Goal: Task Accomplishment & Management: Use online tool/utility

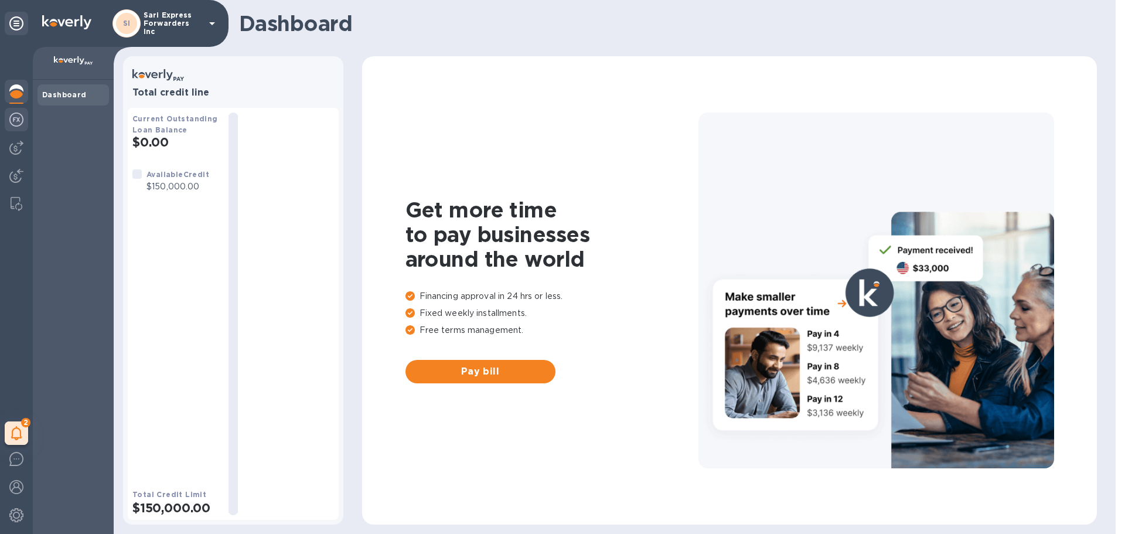
click at [18, 118] on img at bounding box center [16, 119] width 14 height 14
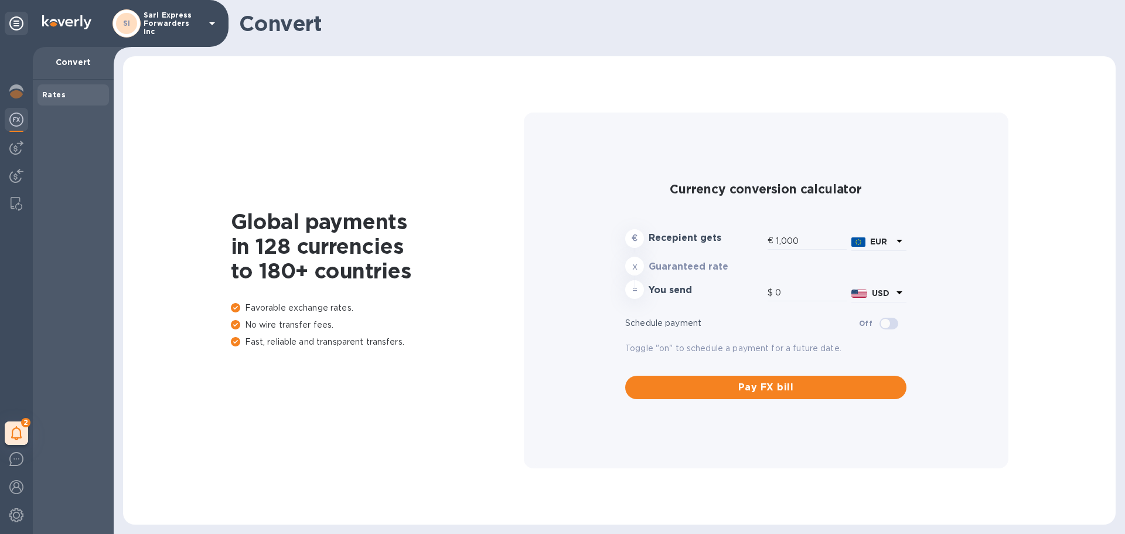
type input "1,187.03"
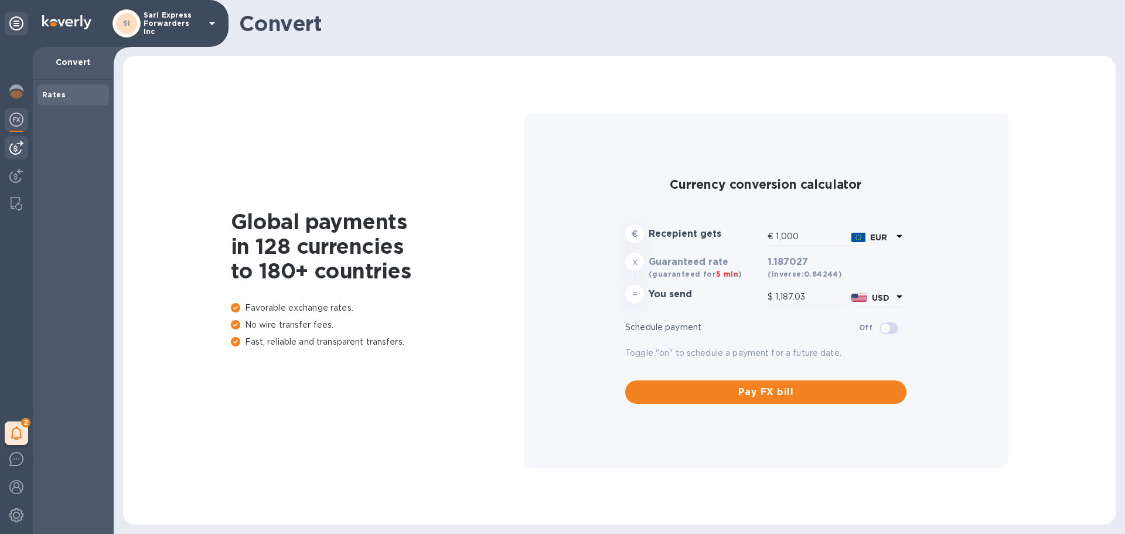
click at [16, 146] on img at bounding box center [16, 148] width 14 height 14
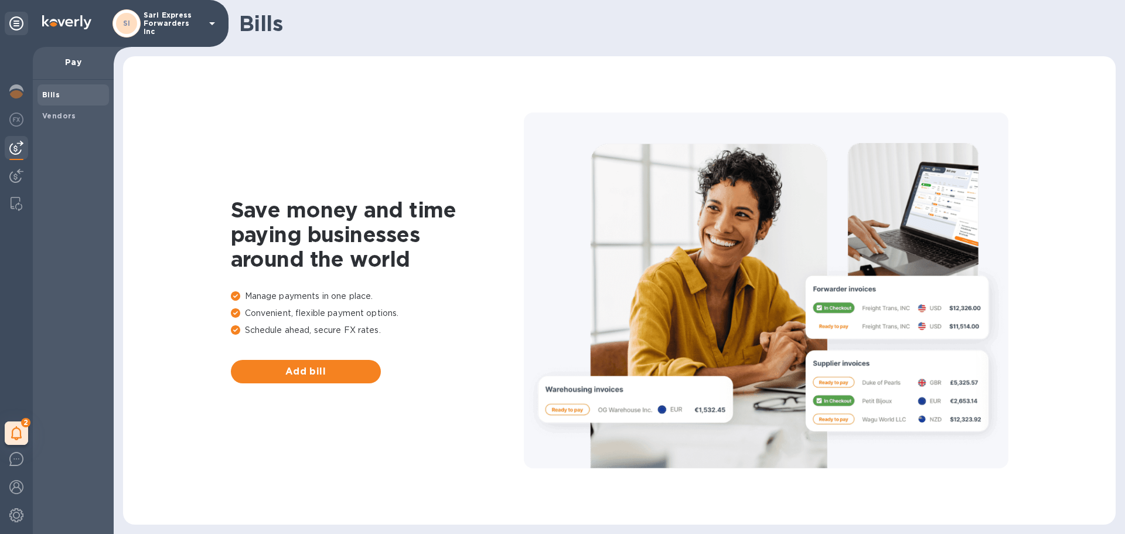
click at [18, 163] on div "2 My tasks" at bounding box center [16, 290] width 33 height 487
click at [14, 175] on img at bounding box center [16, 176] width 14 height 14
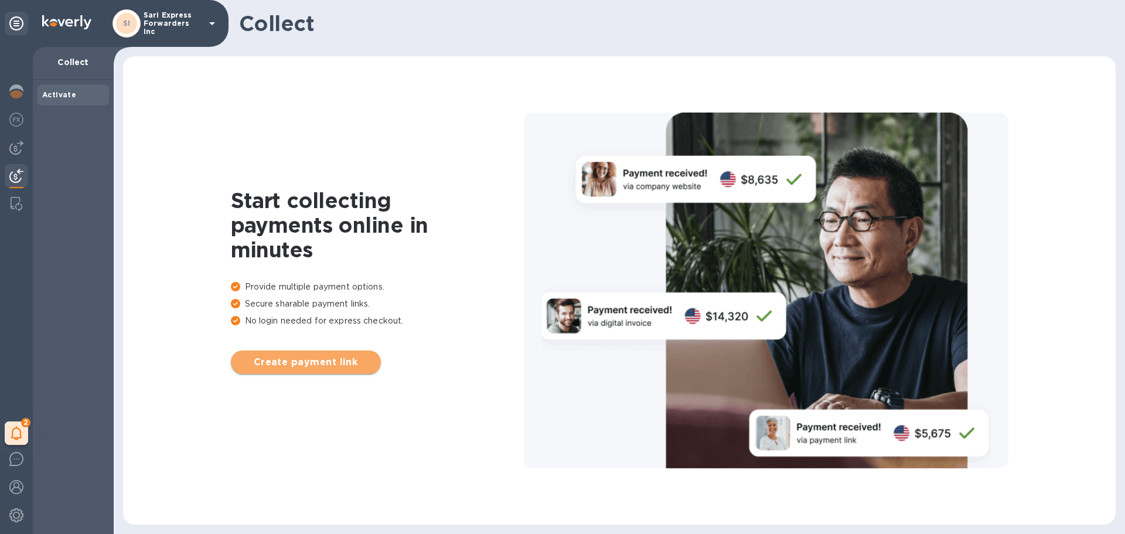
click at [298, 358] on span "Create payment link" at bounding box center [305, 362] width 131 height 14
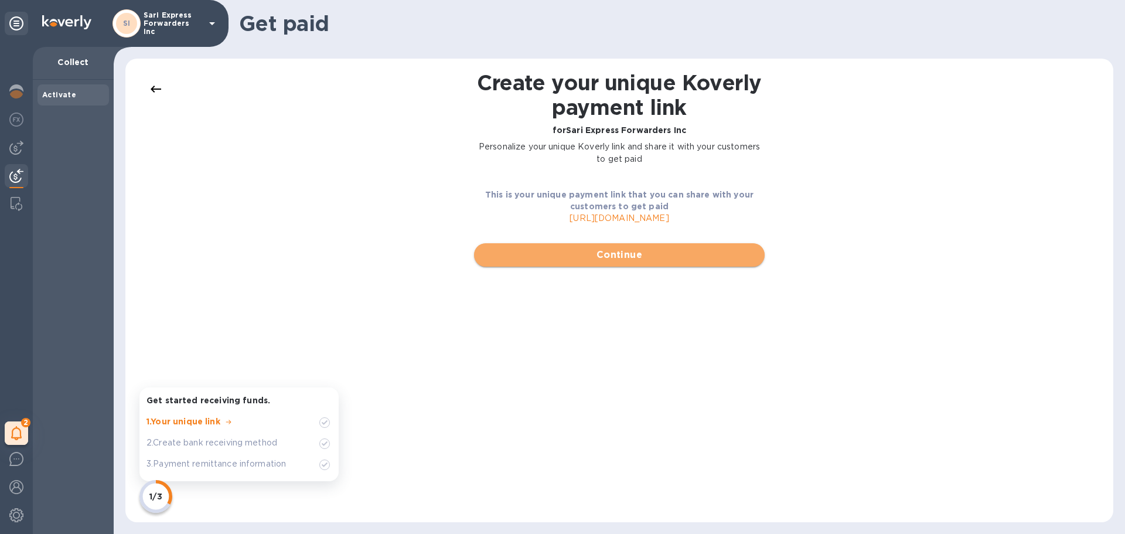
click at [680, 252] on span "Continue" at bounding box center [619, 255] width 272 height 14
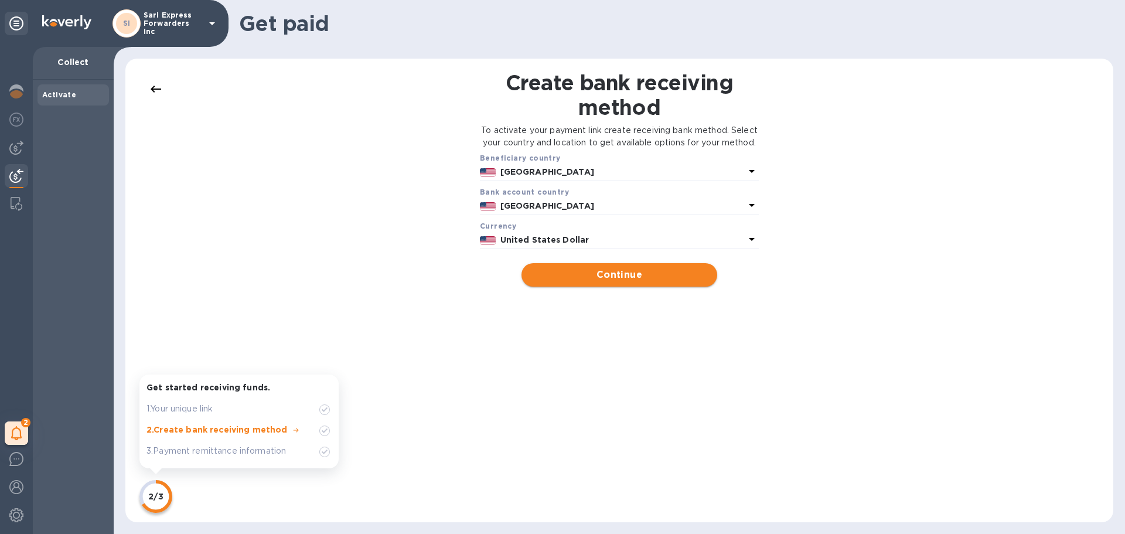
click at [618, 282] on span "Continue" at bounding box center [619, 275] width 176 height 14
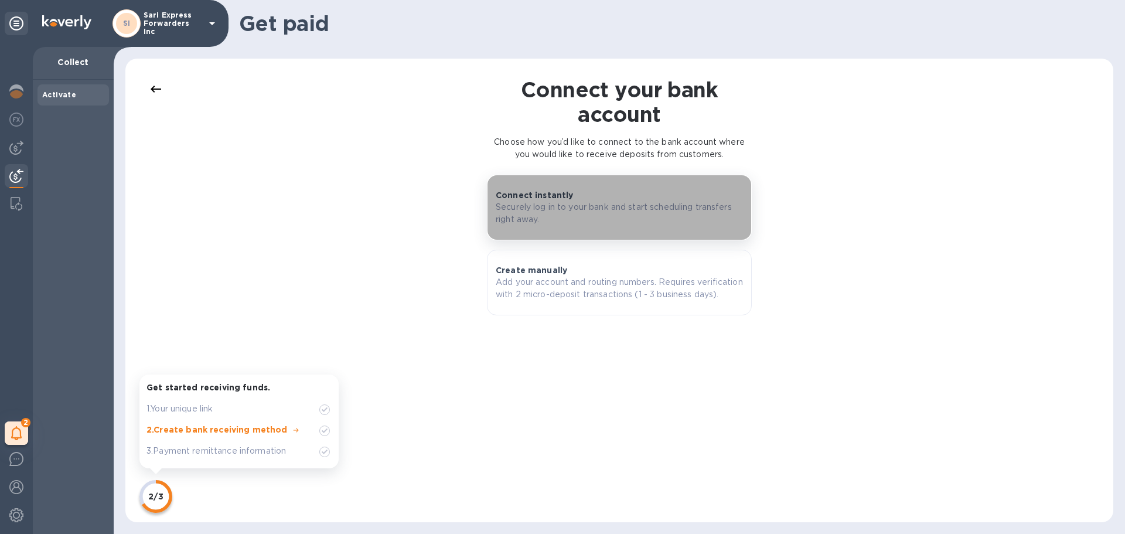
click at [679, 221] on p "Securely log in to your bank and start scheduling transfers right away." at bounding box center [619, 213] width 247 height 25
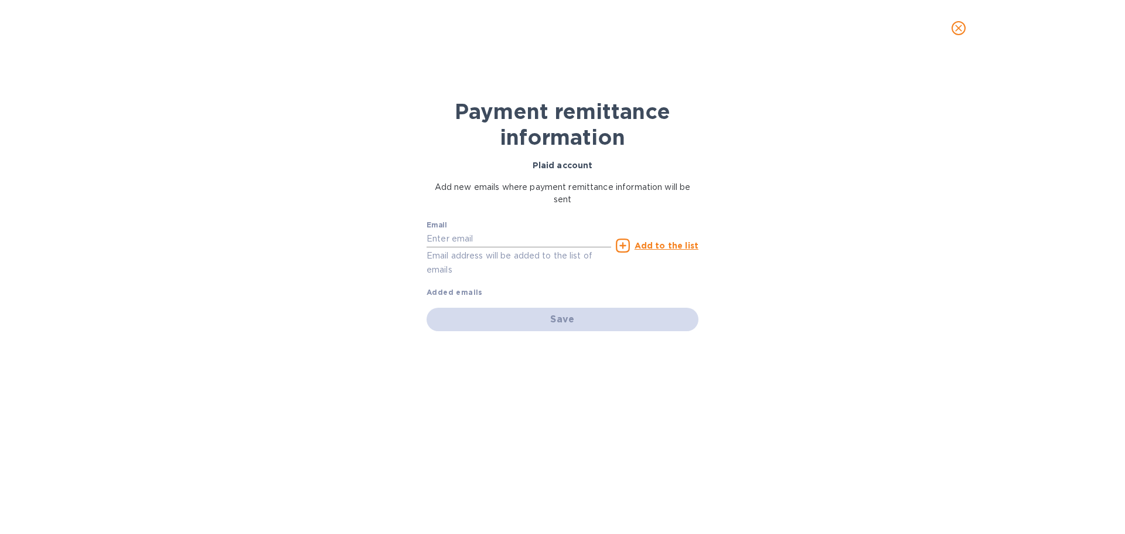
click at [520, 245] on input "text" at bounding box center [518, 239] width 184 height 18
type input "[PERSON_NAME][EMAIL_ADDRESS][PERSON_NAME][DOMAIN_NAME]"
click at [679, 244] on u "Add to the list" at bounding box center [666, 245] width 64 height 9
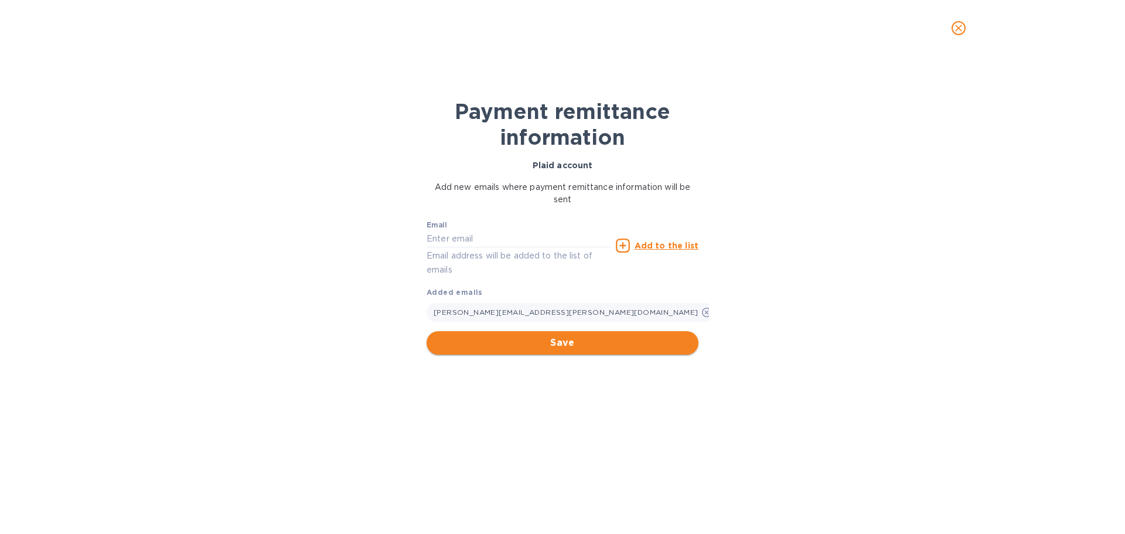
click at [570, 351] on button "Save" at bounding box center [562, 342] width 272 height 23
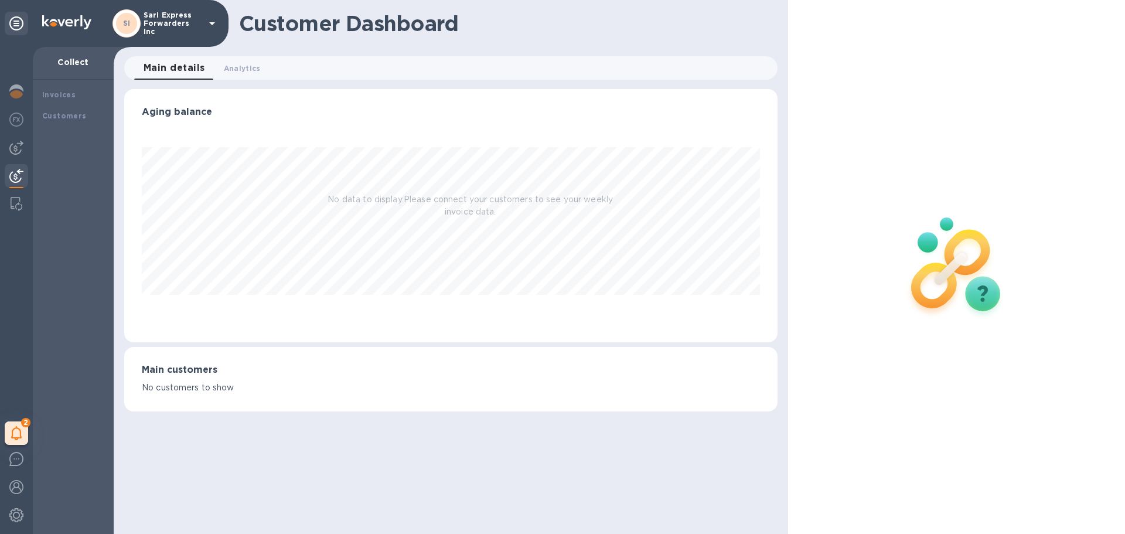
scroll to position [253, 652]
click at [20, 175] on img at bounding box center [16, 176] width 14 height 14
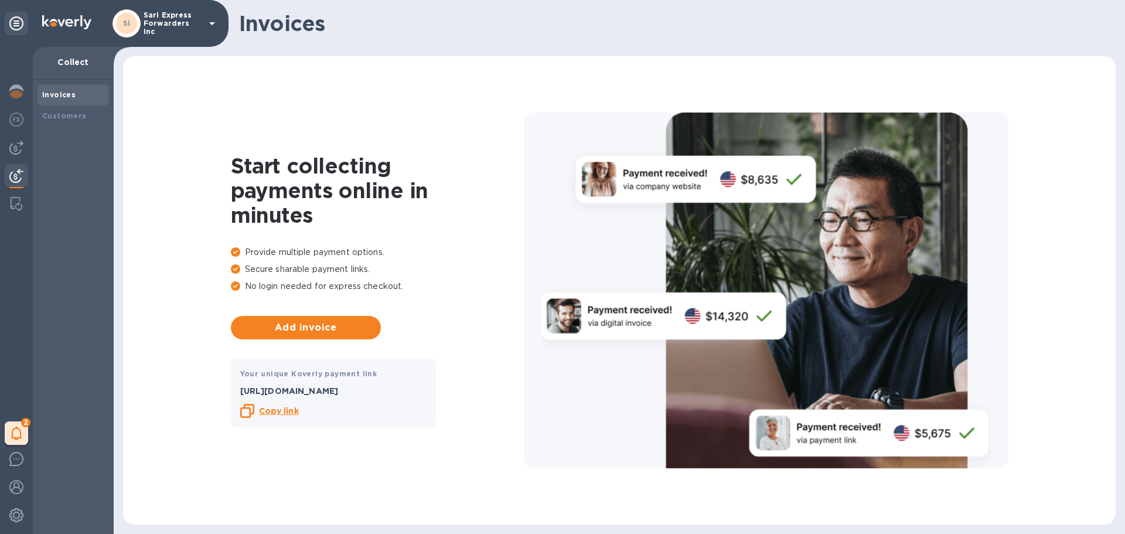
click at [280, 415] on b "Copy link" at bounding box center [279, 410] width 40 height 9
click at [301, 331] on button "Add invoice" at bounding box center [306, 327] width 150 height 23
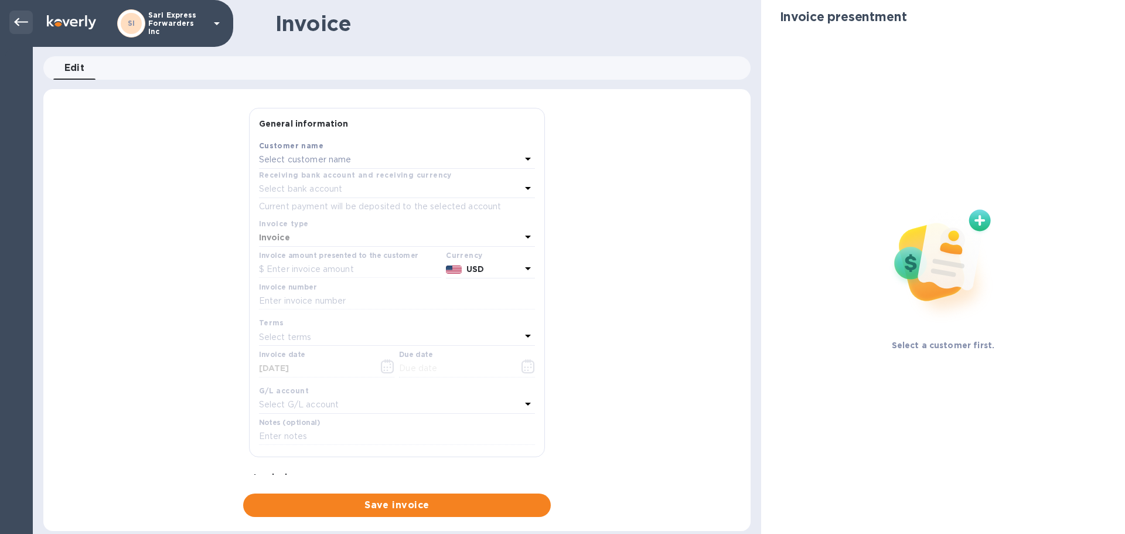
click at [28, 24] on icon at bounding box center [21, 22] width 14 height 14
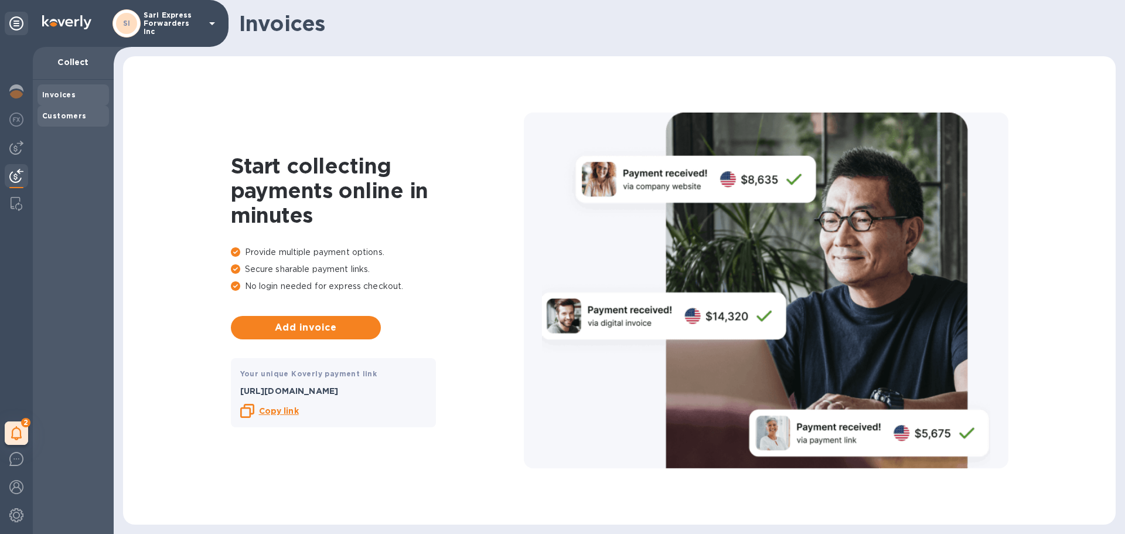
click at [62, 114] on b "Customers" at bounding box center [64, 115] width 45 height 9
click at [8, 123] on div at bounding box center [16, 121] width 23 height 26
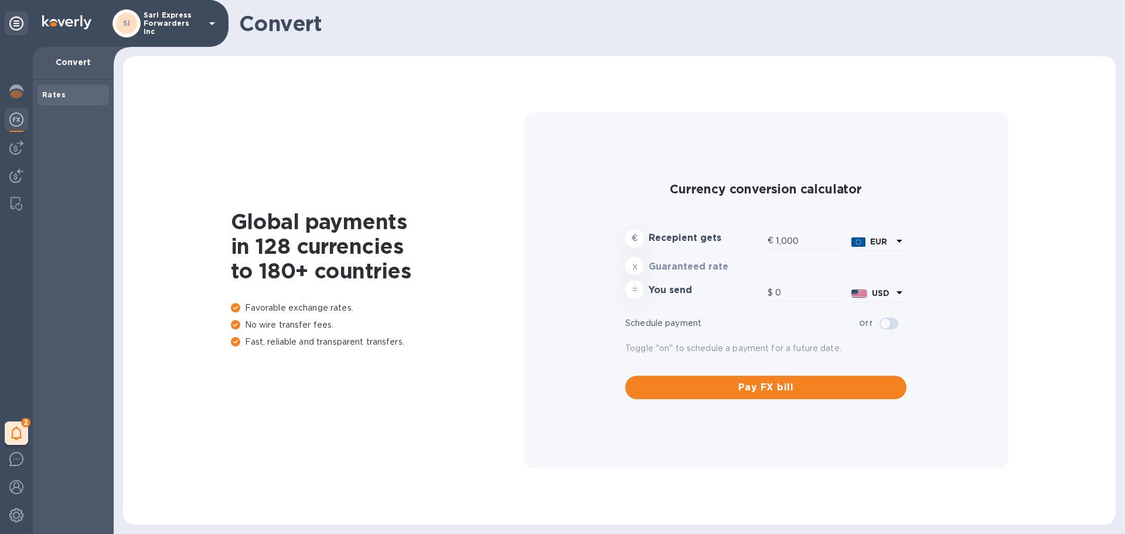
type input "1,187.13"
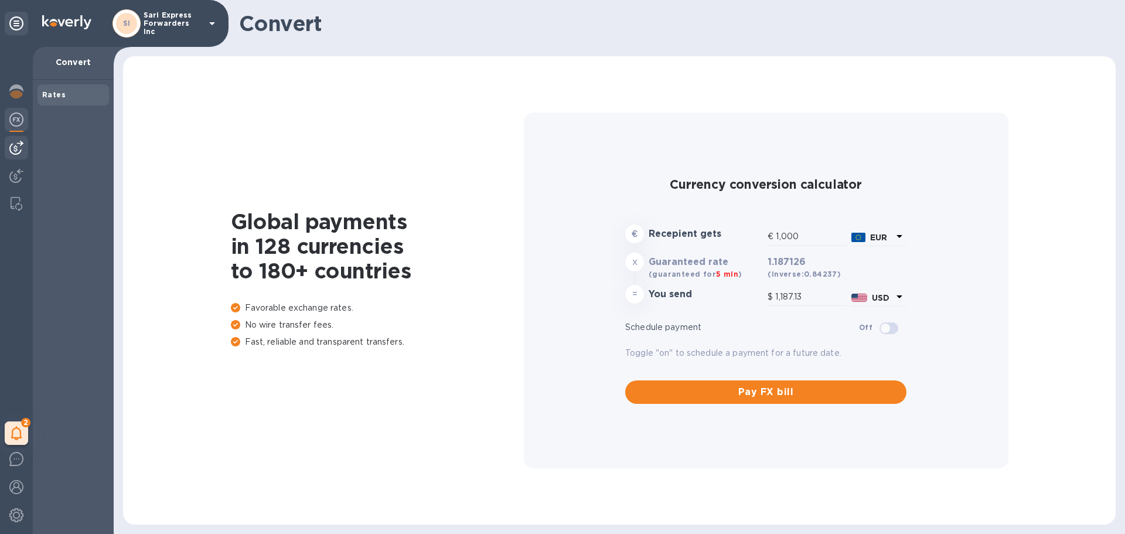
click at [16, 153] on img at bounding box center [16, 148] width 14 height 14
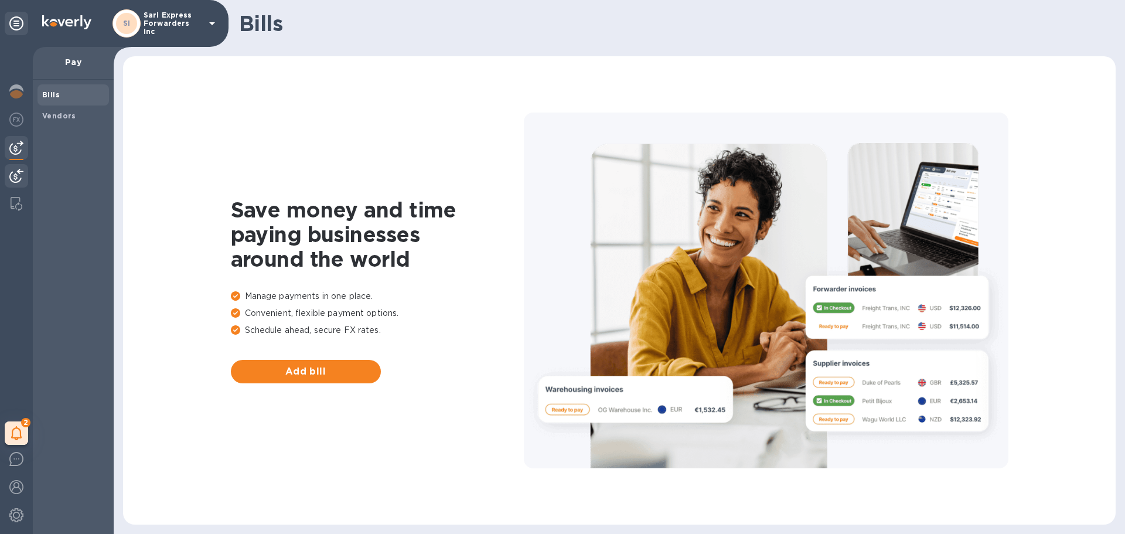
click at [14, 179] on img at bounding box center [16, 176] width 14 height 14
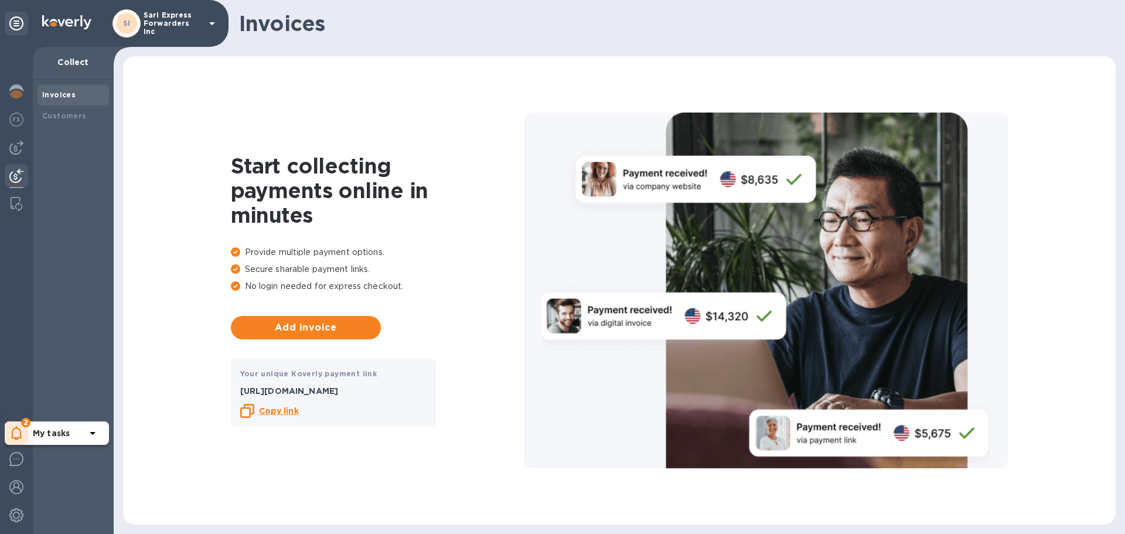
click at [9, 431] on div "2" at bounding box center [16, 432] width 23 height 23
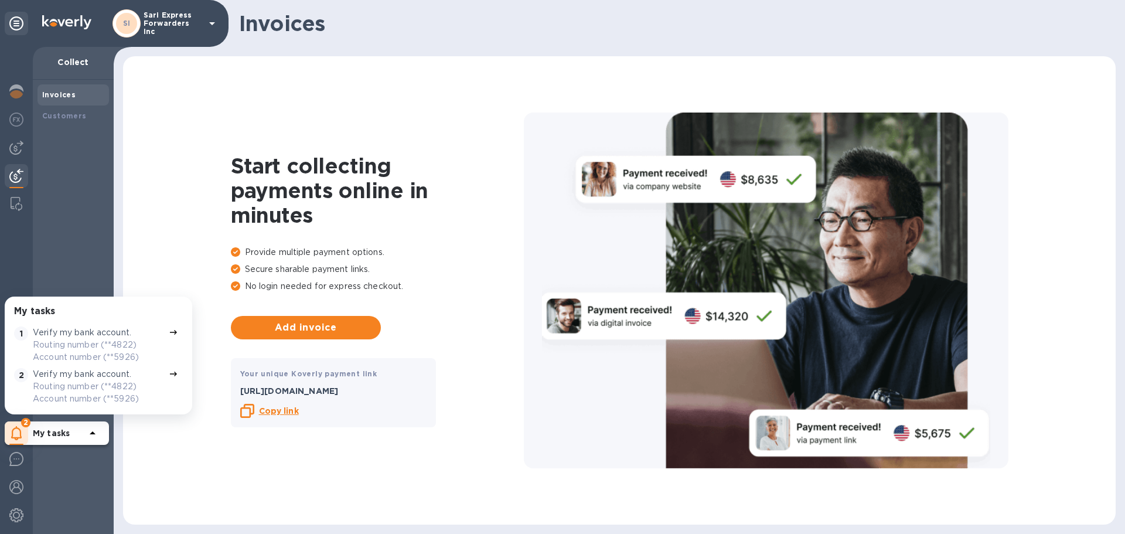
click at [73, 432] on p "My tasks" at bounding box center [59, 433] width 53 height 12
